Goal: Information Seeking & Learning: Learn about a topic

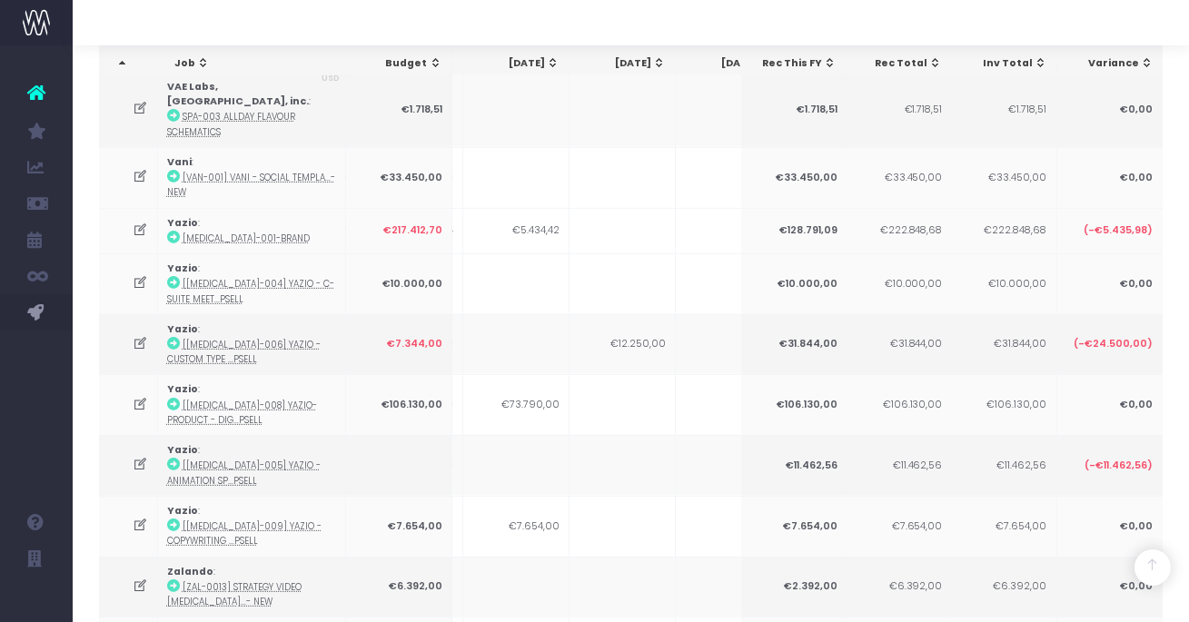
scroll to position [2000, 0]
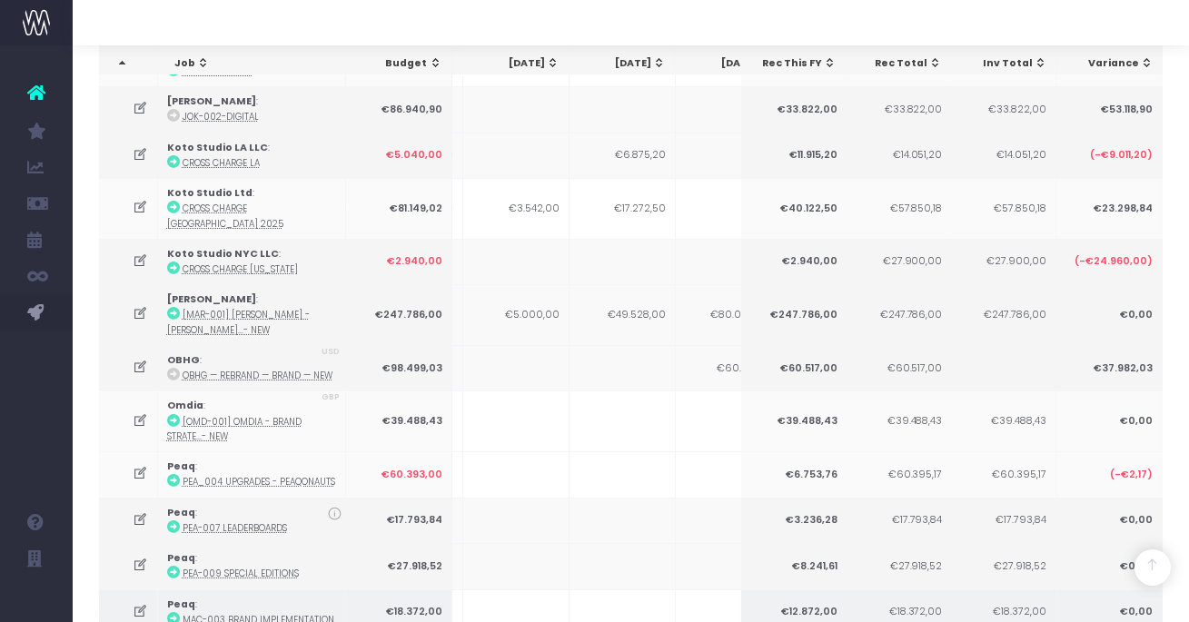
scroll to position [438, 0]
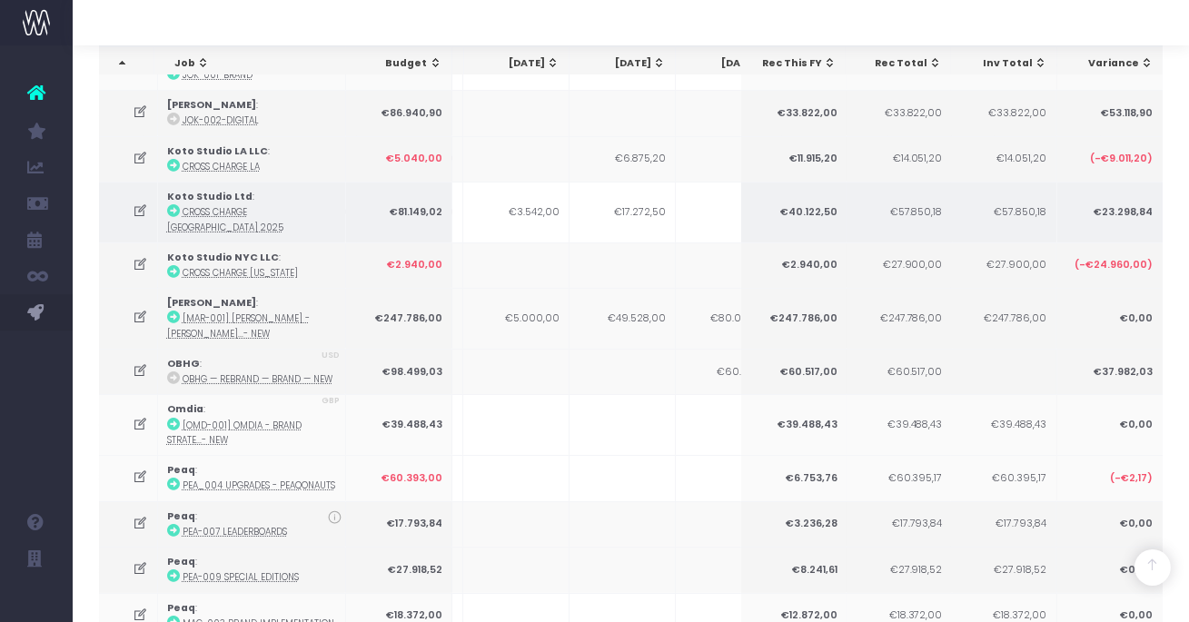
click at [140, 203] on icon at bounding box center [140, 210] width 15 height 15
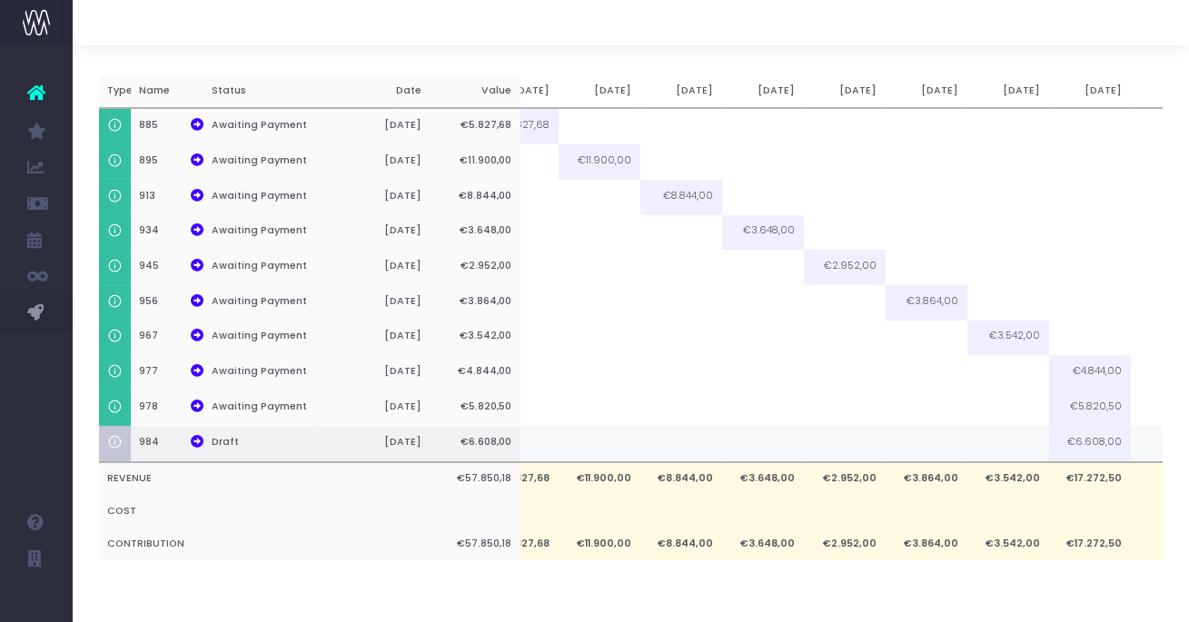
scroll to position [0, 375]
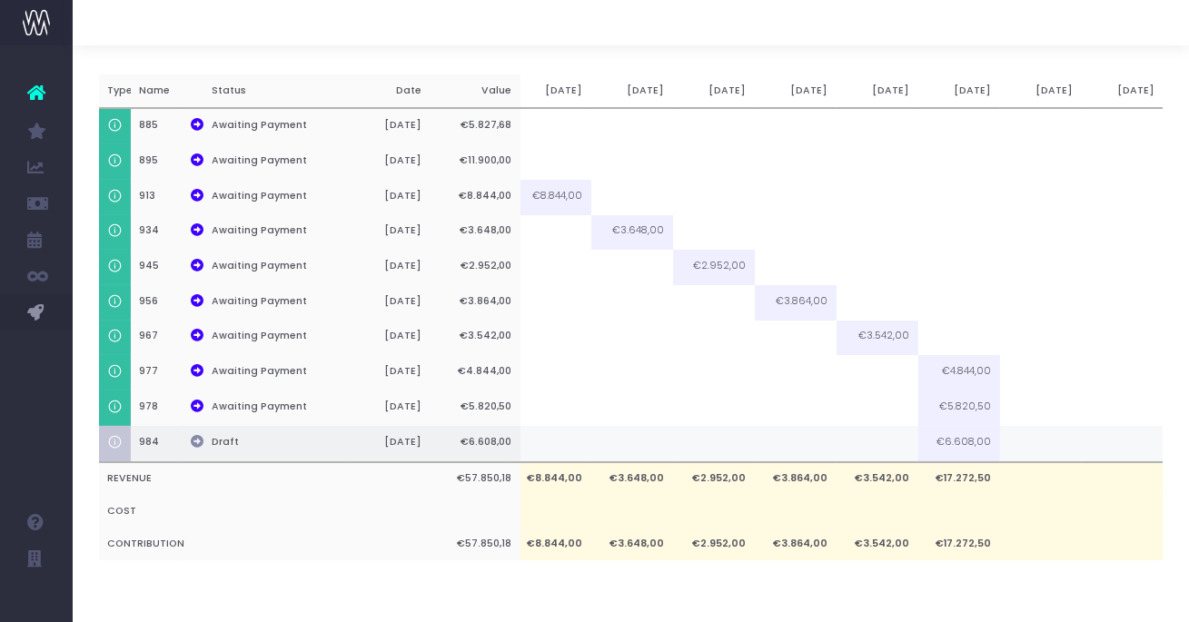
click at [201, 445] on icon at bounding box center [197, 441] width 13 height 13
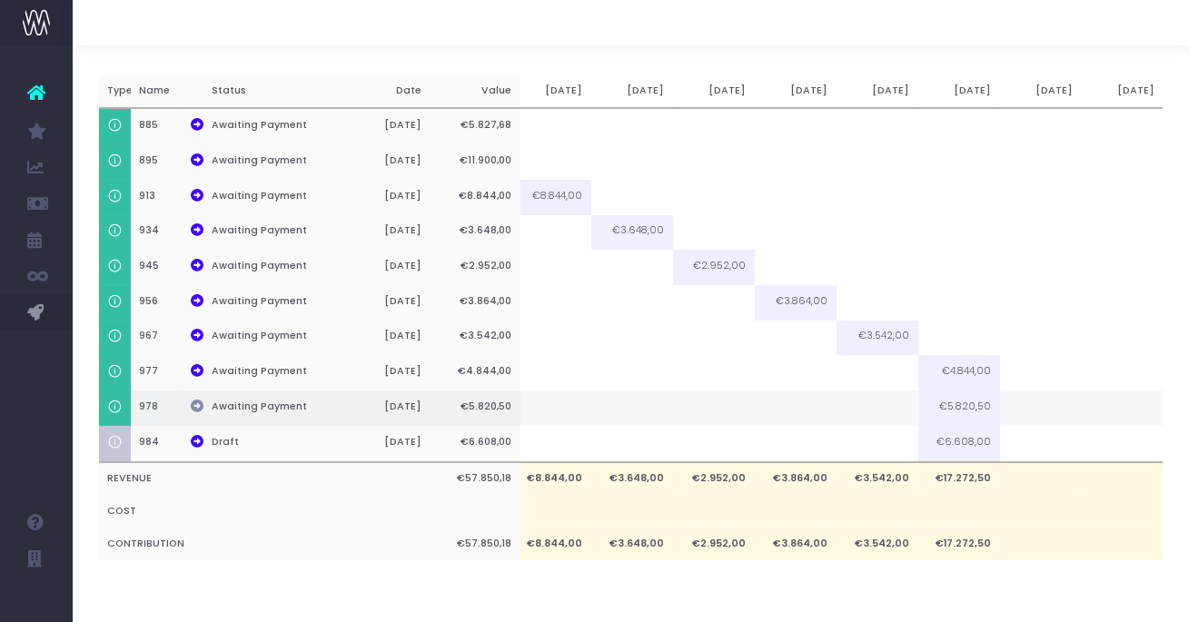
click at [197, 404] on icon at bounding box center [197, 405] width 13 height 13
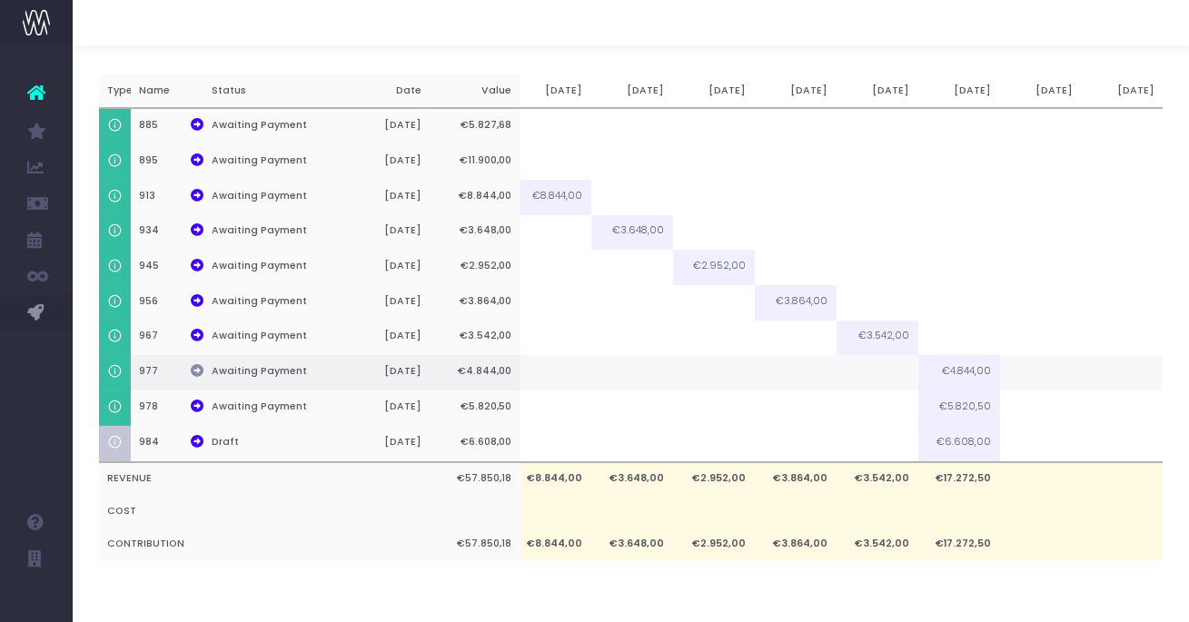
click at [195, 369] on icon at bounding box center [197, 370] width 13 height 13
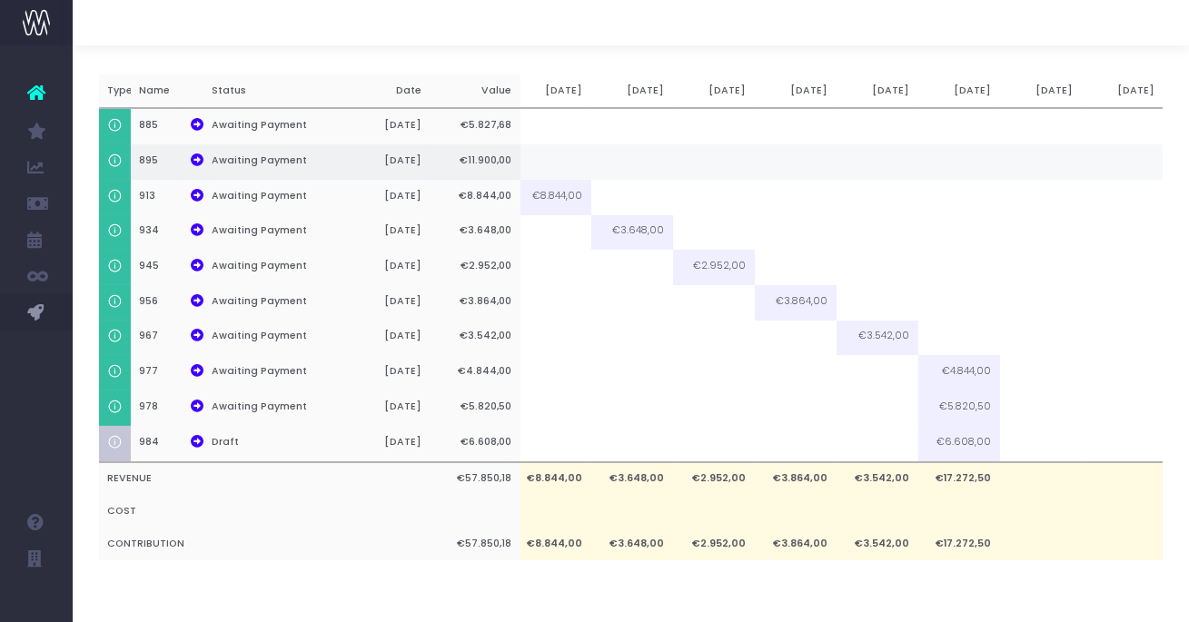
scroll to position [0, 0]
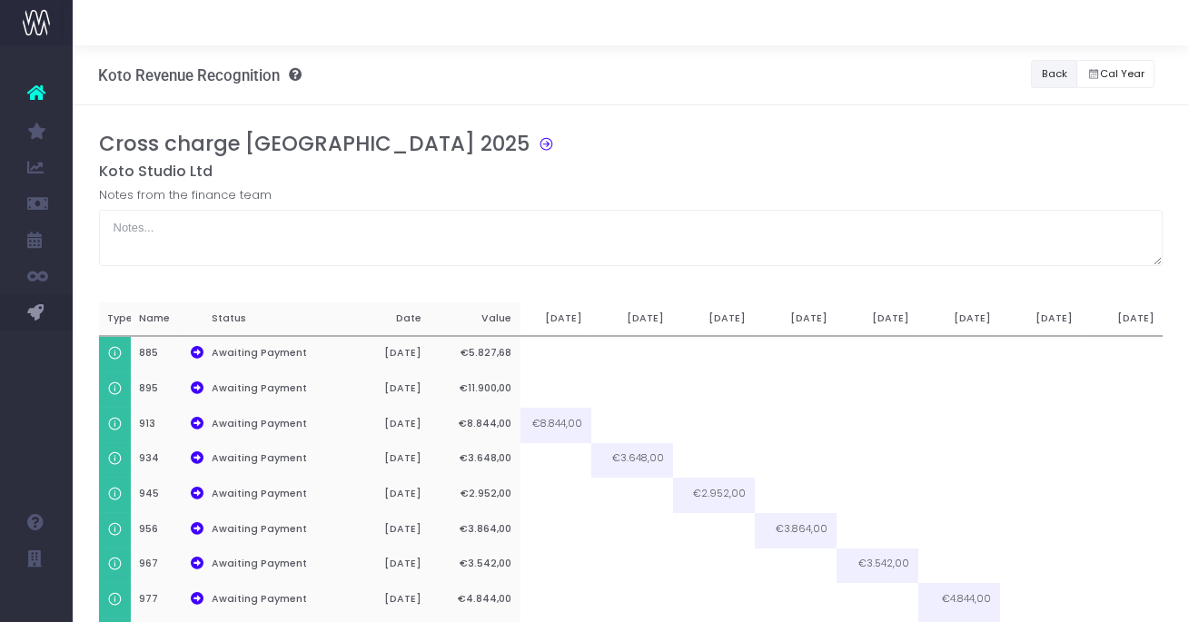
click at [1052, 78] on button "Back" at bounding box center [1054, 74] width 46 height 28
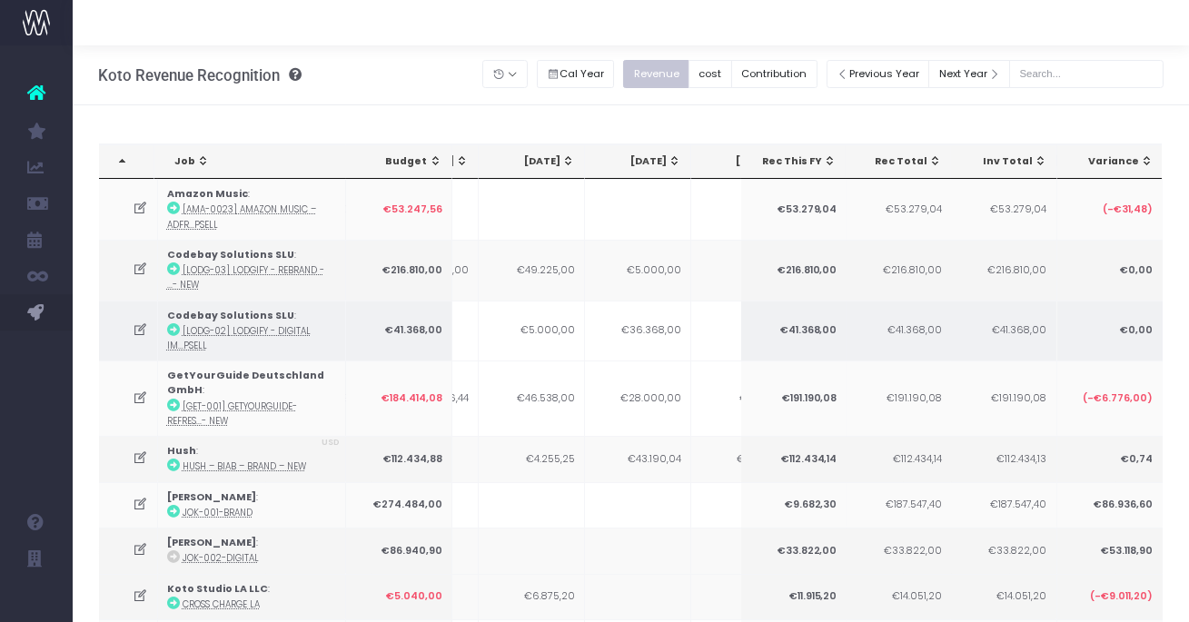
scroll to position [0, 514]
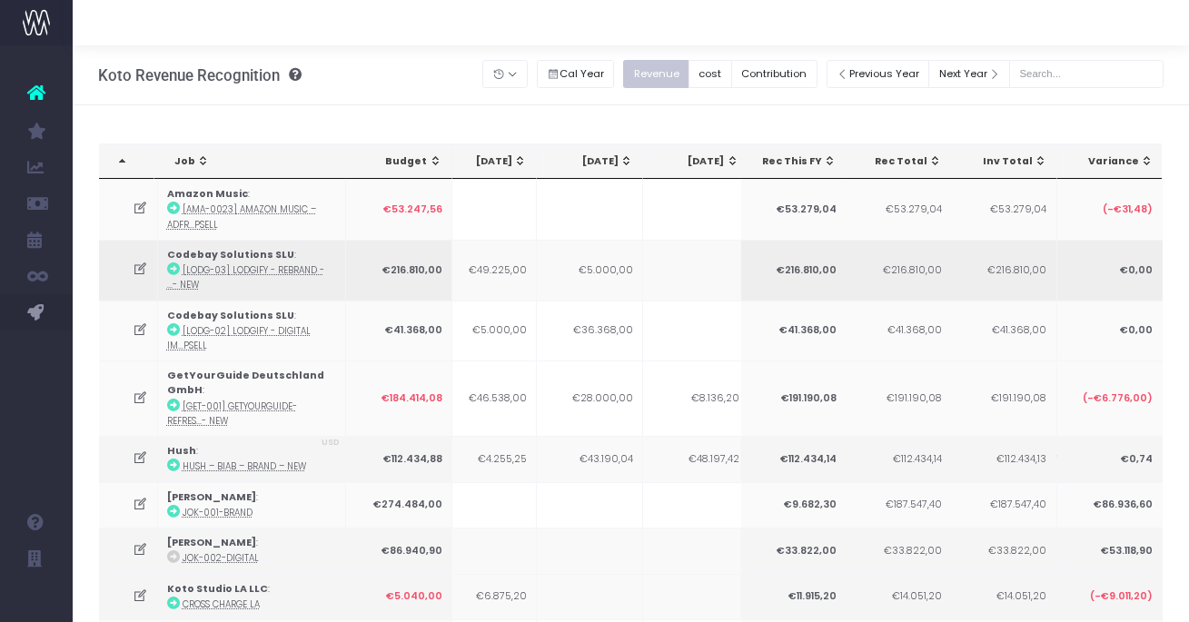
click at [141, 266] on icon at bounding box center [140, 268] width 15 height 15
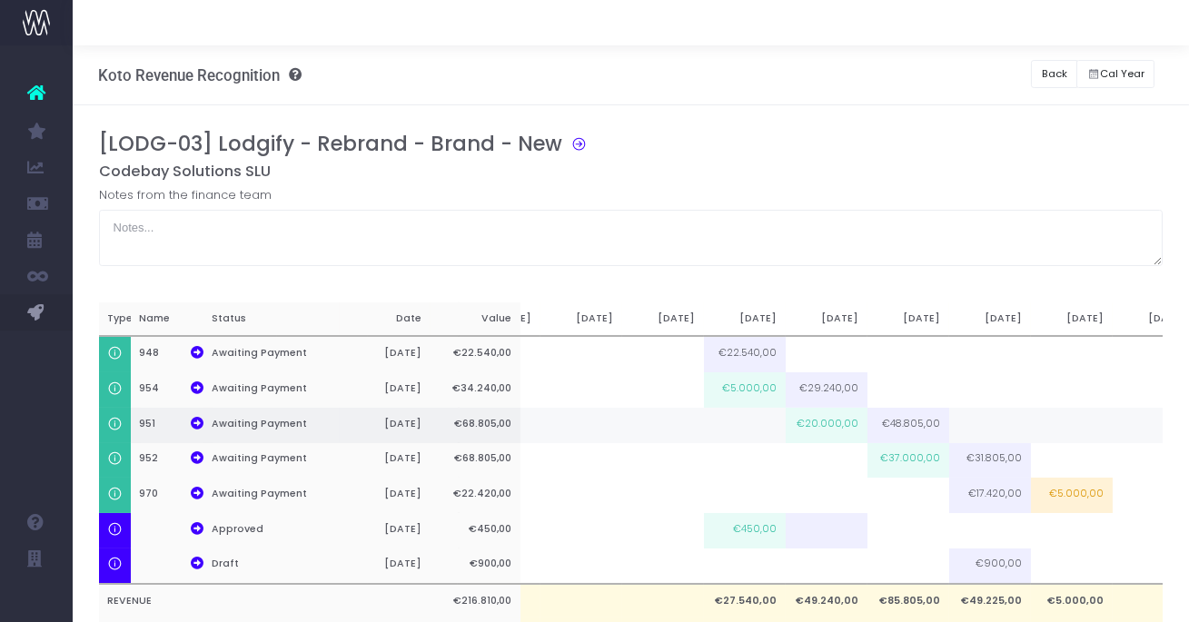
scroll to position [0, 130]
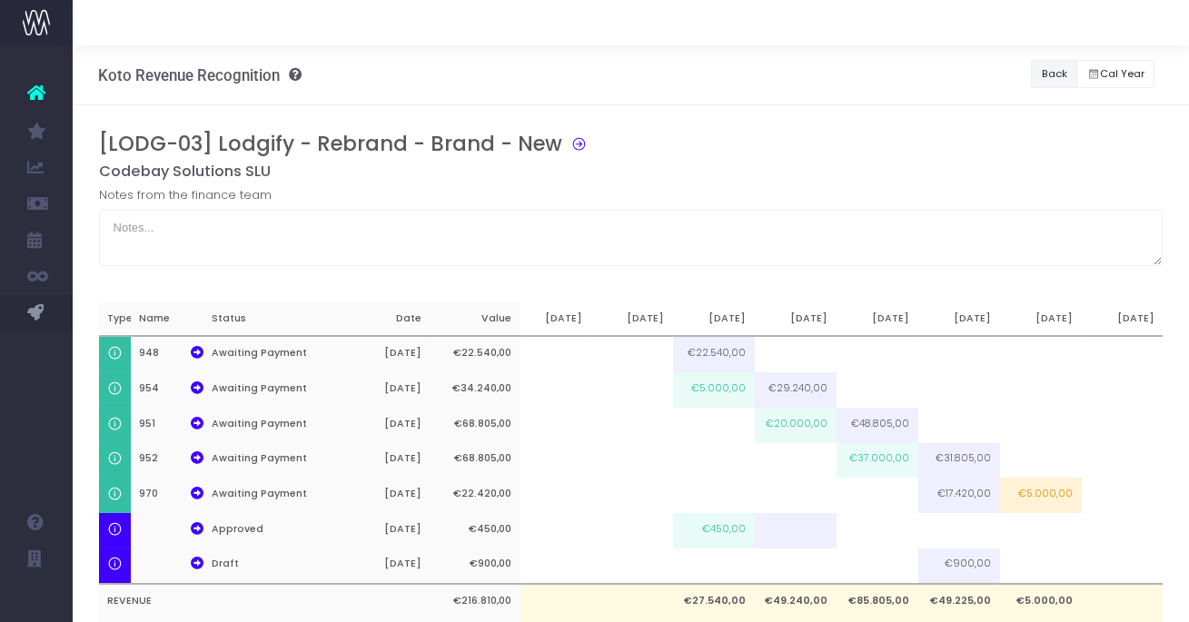
click at [1045, 75] on button "Back" at bounding box center [1054, 74] width 46 height 28
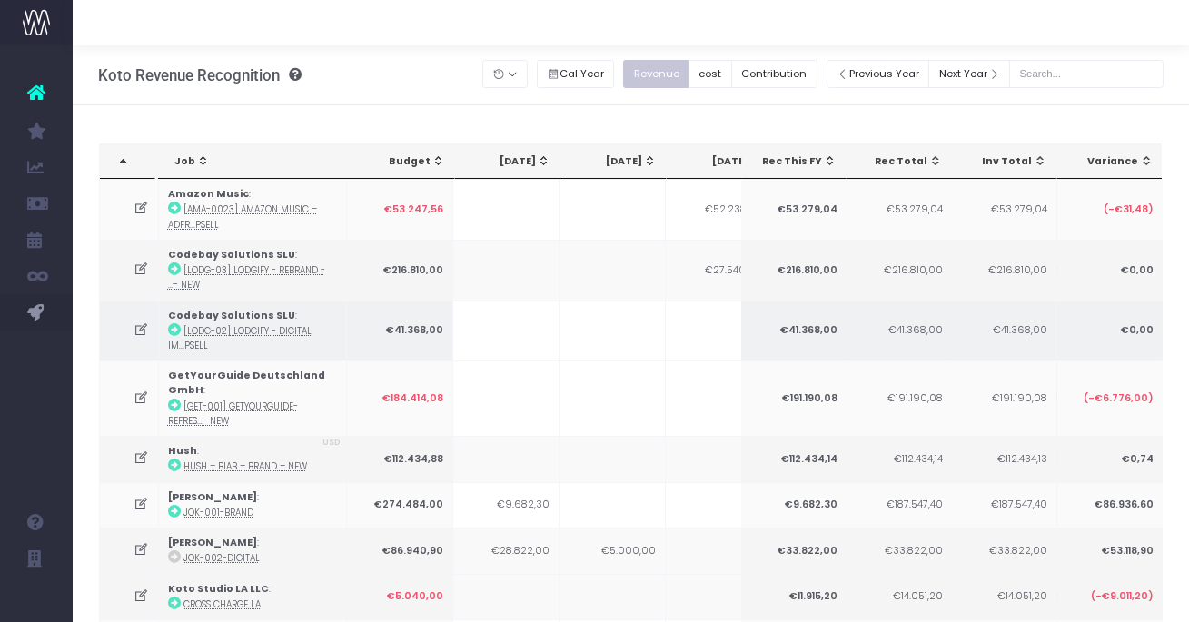
click at [140, 327] on icon at bounding box center [140, 329] width 15 height 15
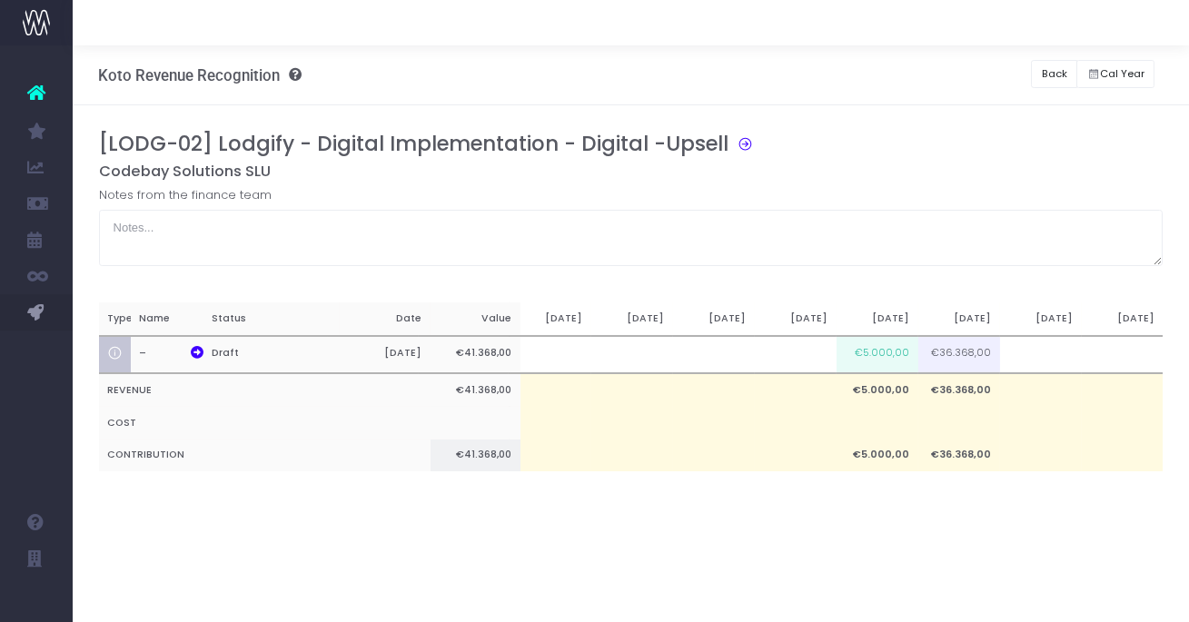
scroll to position [0, 48]
click at [1054, 67] on button "Back" at bounding box center [1054, 74] width 46 height 28
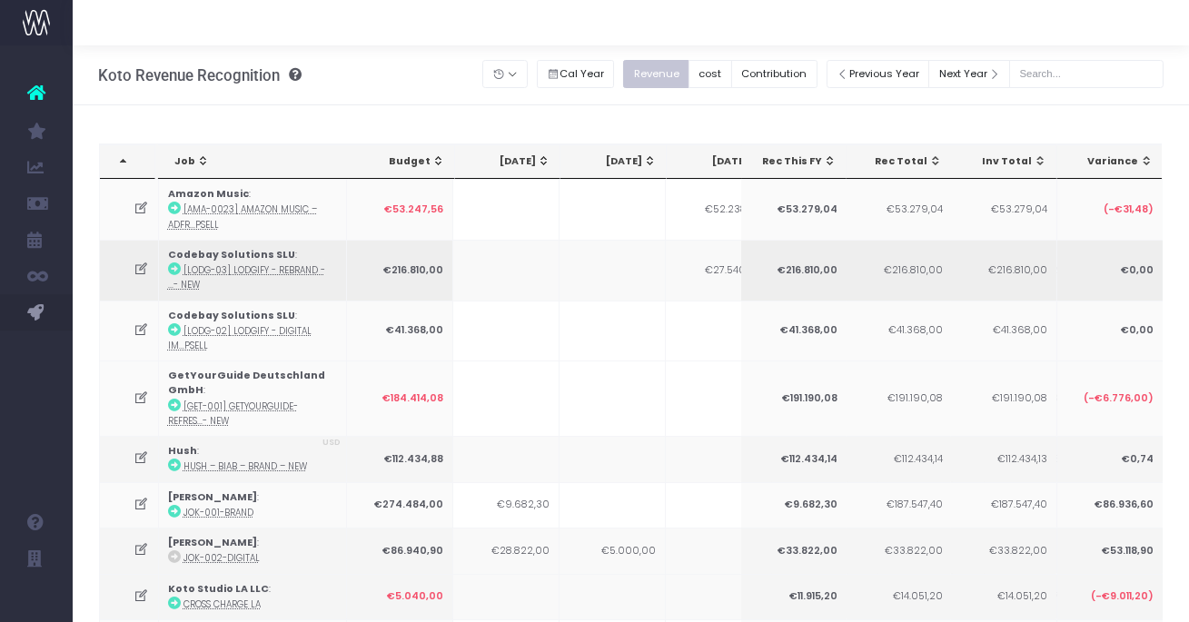
click at [143, 271] on icon at bounding box center [140, 268] width 15 height 15
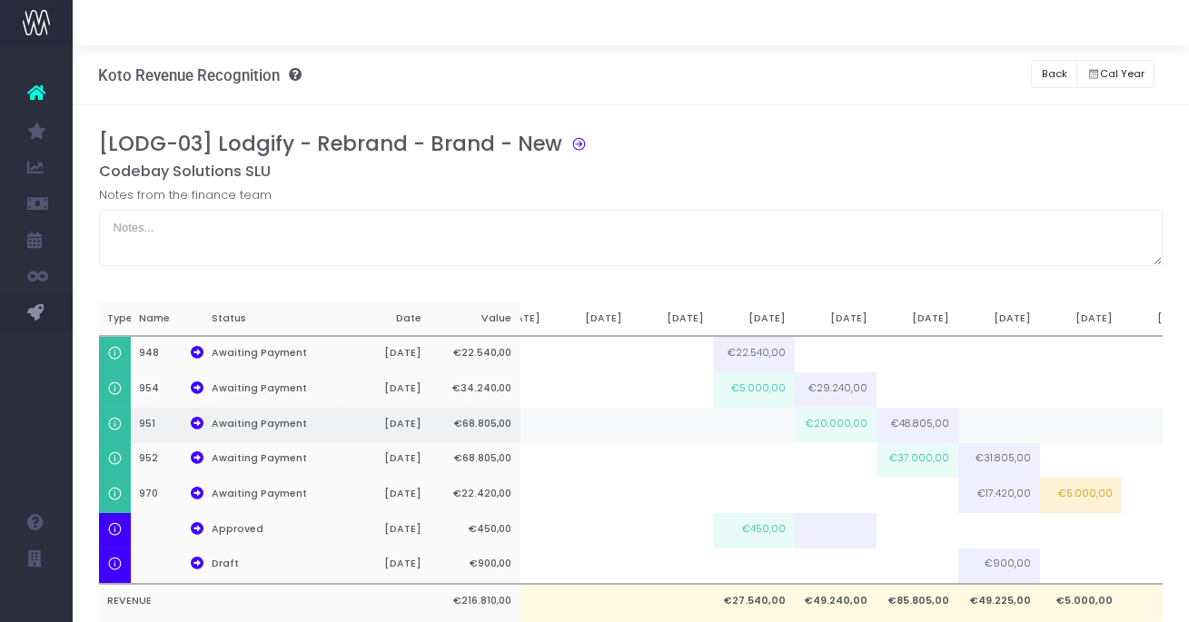
scroll to position [0, 130]
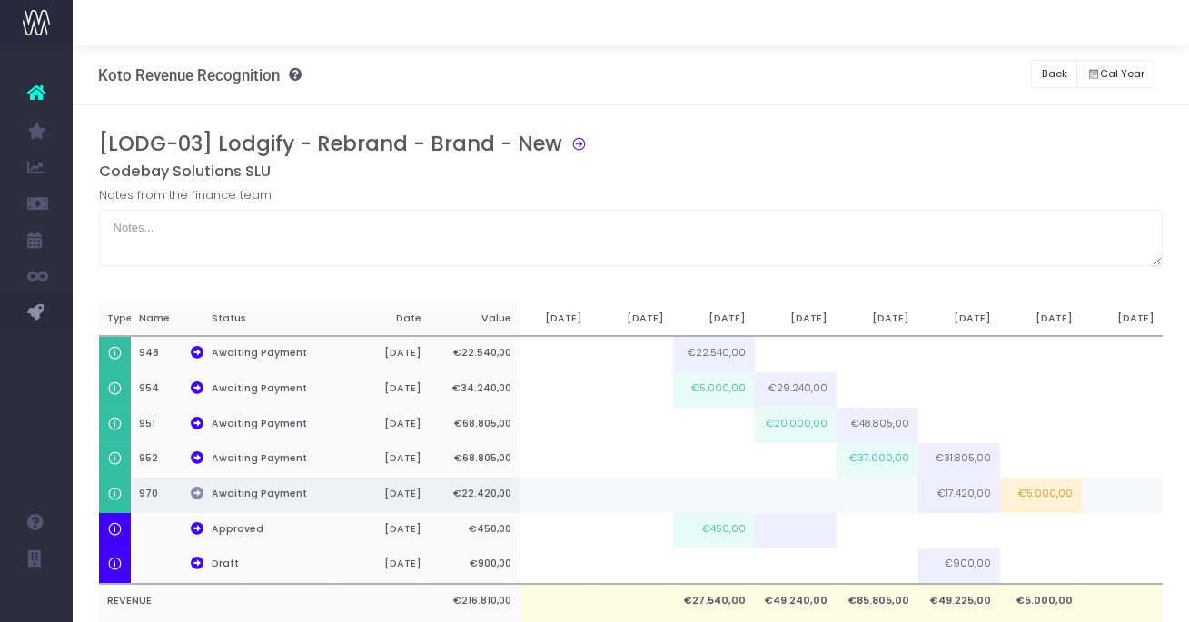
click at [199, 489] on icon at bounding box center [197, 493] width 13 height 13
click at [1050, 71] on button "Back" at bounding box center [1054, 74] width 46 height 28
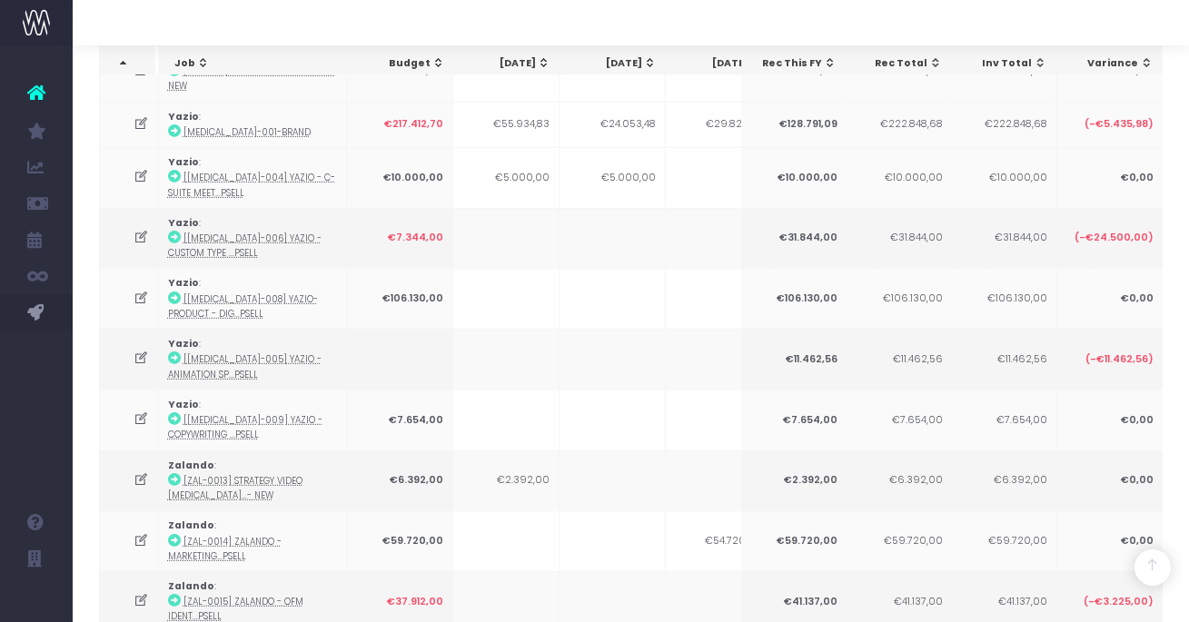
scroll to position [1740, 0]
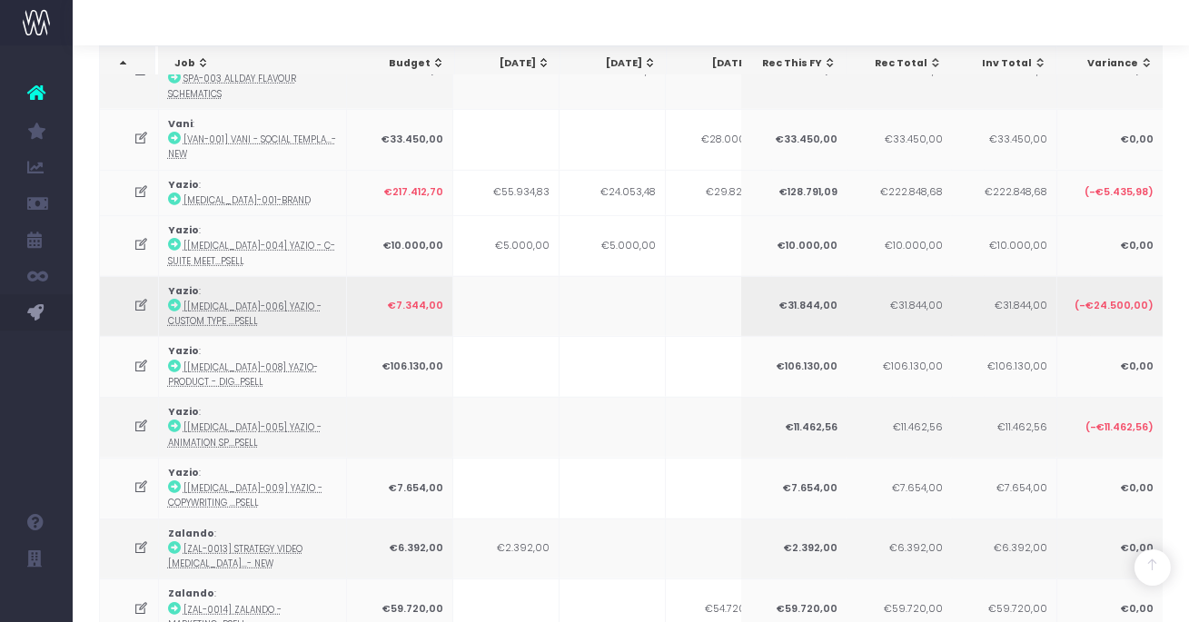
click at [144, 298] on icon at bounding box center [140, 305] width 15 height 15
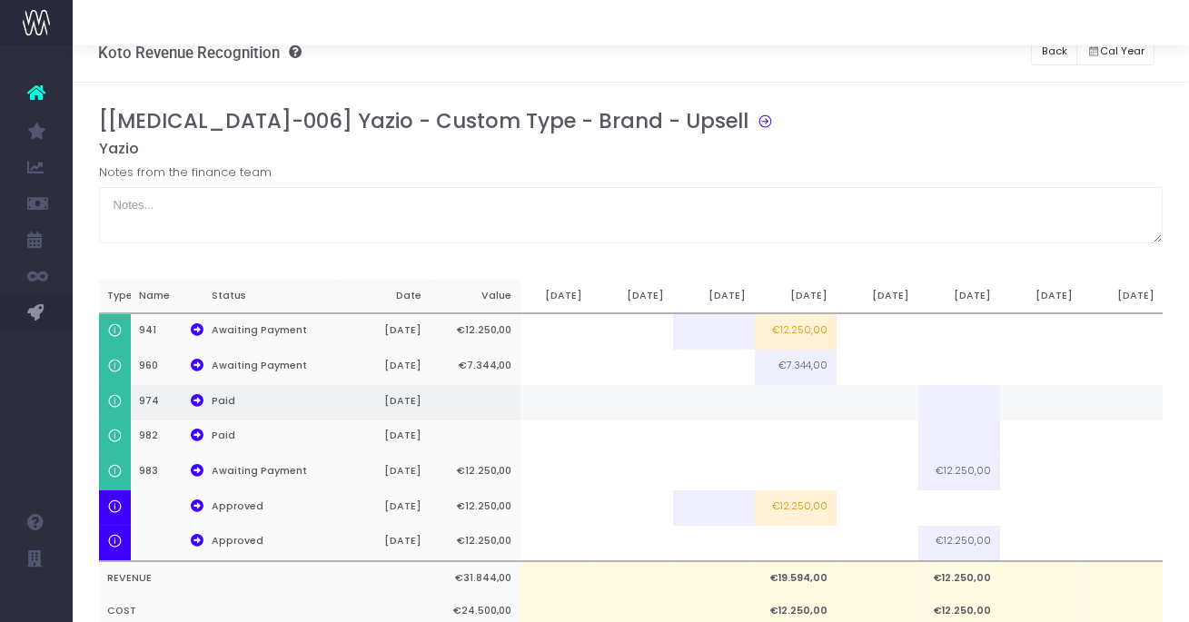
scroll to position [0, 0]
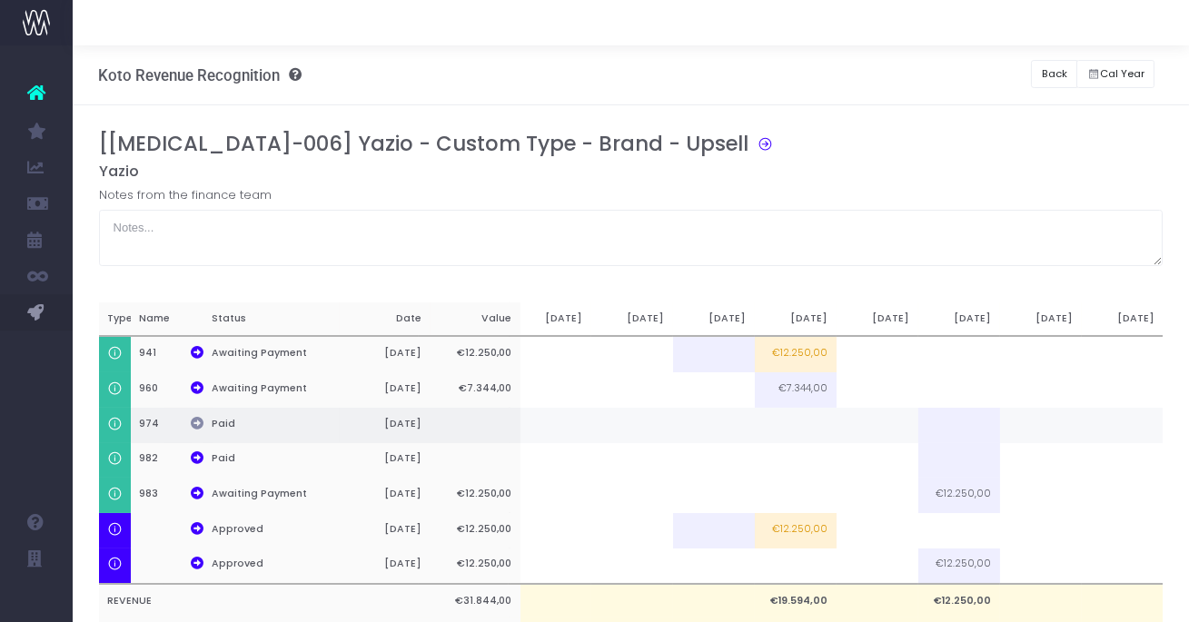
click at [196, 420] on icon at bounding box center [197, 423] width 13 height 13
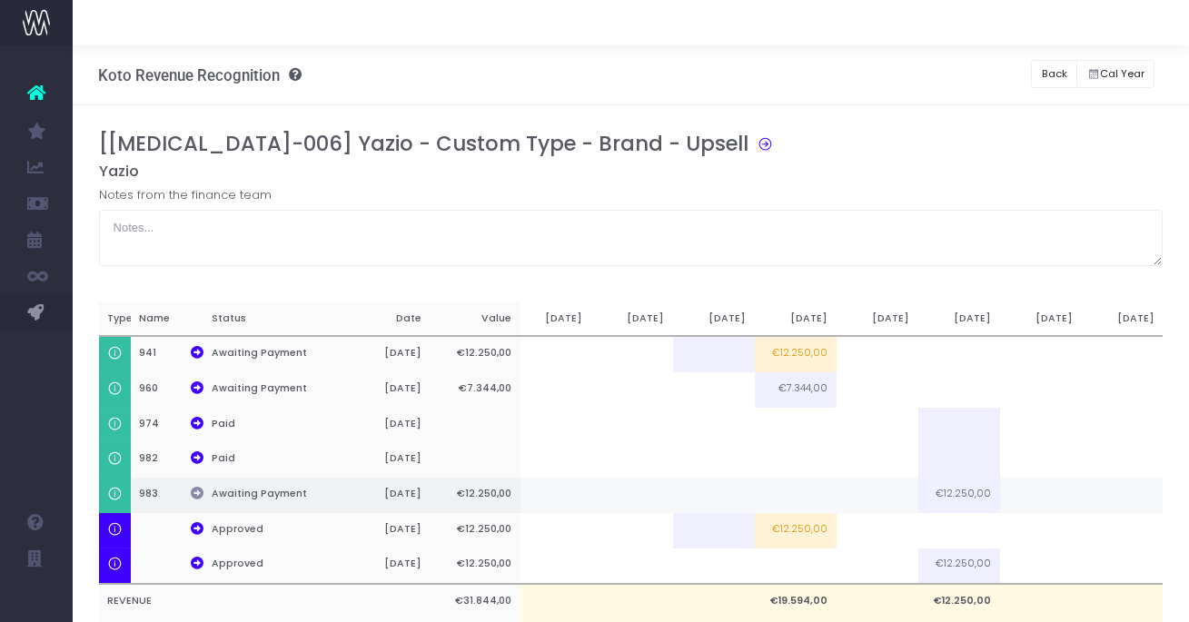
click at [202, 487] on icon at bounding box center [197, 493] width 13 height 13
click at [1041, 78] on button "Back" at bounding box center [1054, 74] width 46 height 28
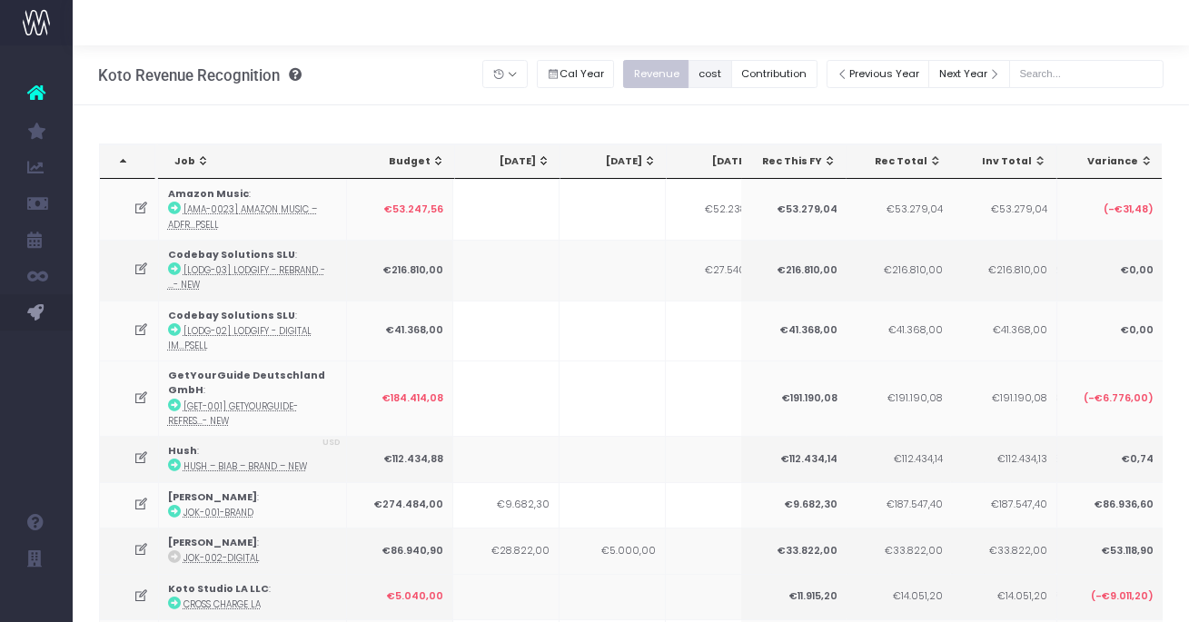
click at [725, 75] on button "cost" at bounding box center [710, 74] width 44 height 28
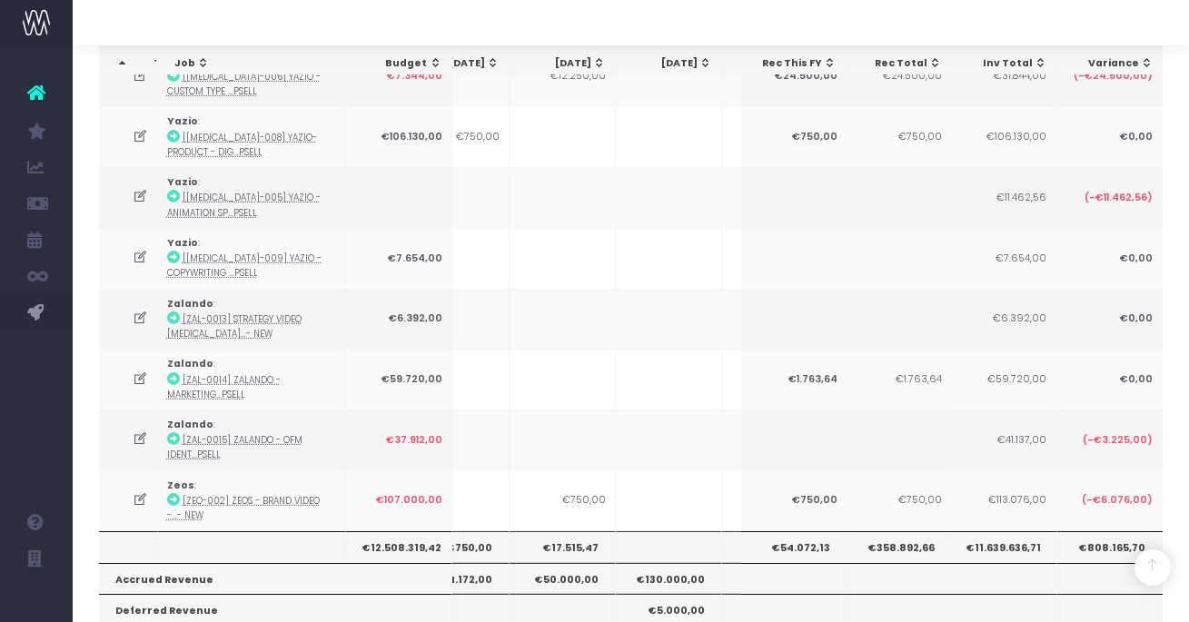
scroll to position [2005, 0]
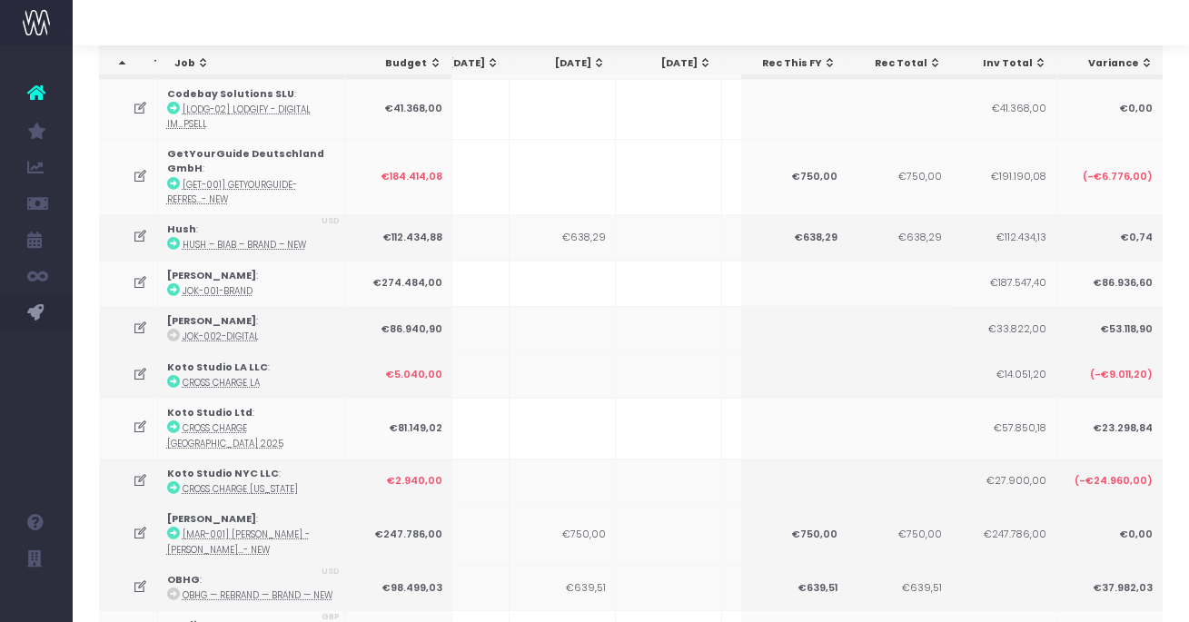
scroll to position [250, 0]
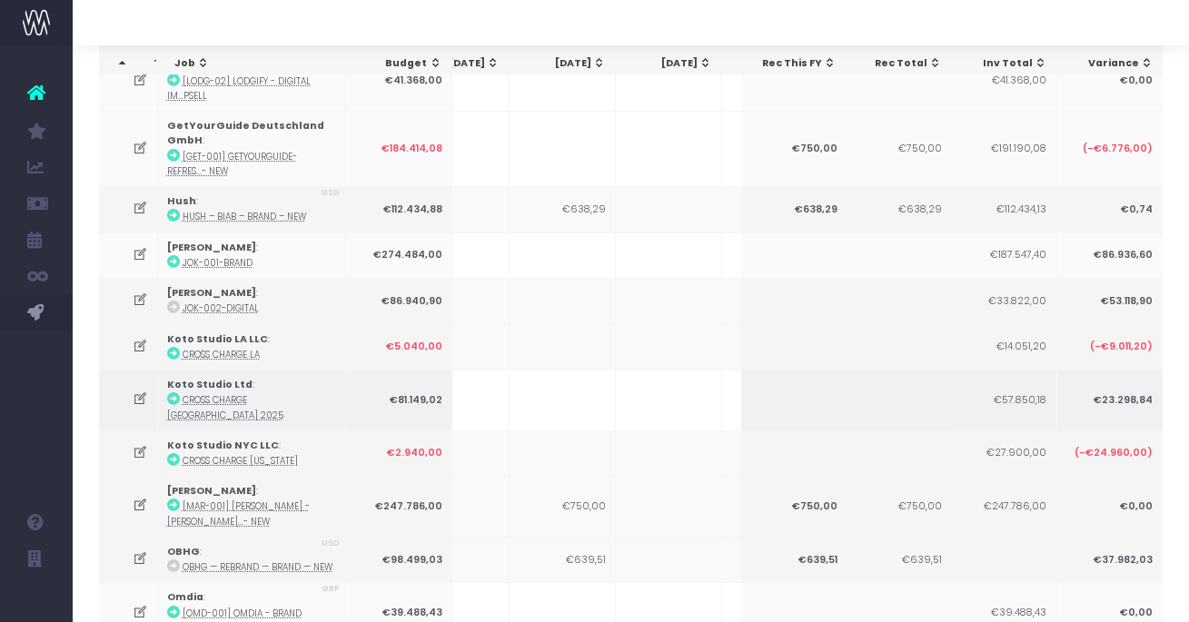
click at [143, 391] on icon at bounding box center [140, 398] width 15 height 15
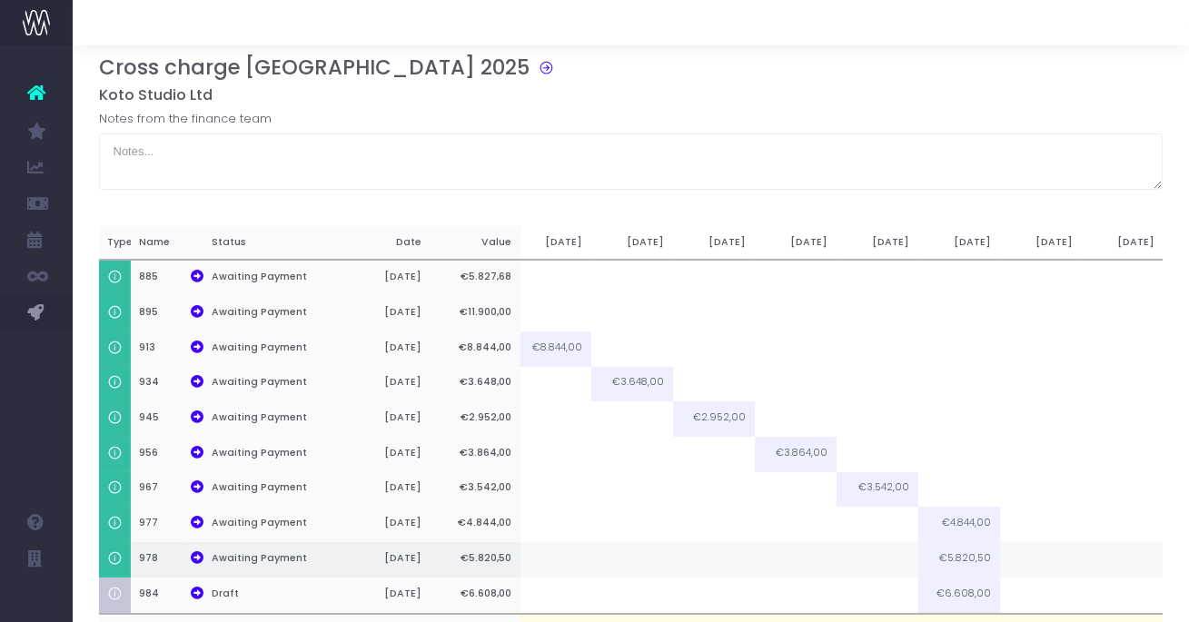
scroll to position [228, 0]
